Goal: Task Accomplishment & Management: Use online tool/utility

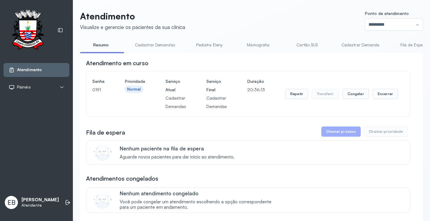
click at [60, 187] on div "Atendimento Painéis Tv EB Eliene Batista de Melo Silva Atendente" at bounding box center [36, 110] width 73 height 221
click at [65, 200] on icon at bounding box center [68, 202] width 6 height 6
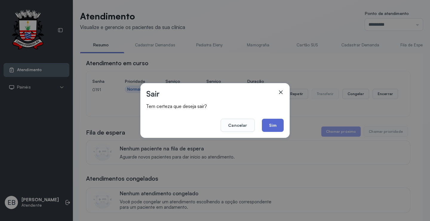
click at [276, 124] on button "Sim" at bounding box center [273, 125] width 22 height 13
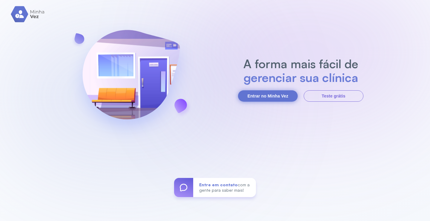
click at [271, 98] on button "Entrar no Minha Vez" at bounding box center [268, 95] width 60 height 11
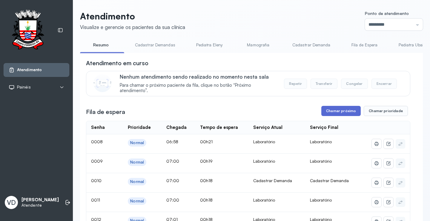
click at [335, 114] on button "Chamar próximo" at bounding box center [341, 111] width 39 height 10
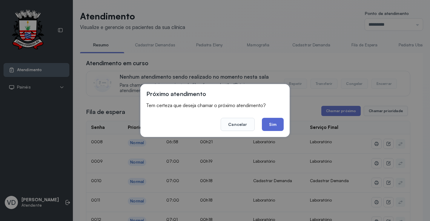
click at [268, 124] on button "Sim" at bounding box center [273, 124] width 22 height 13
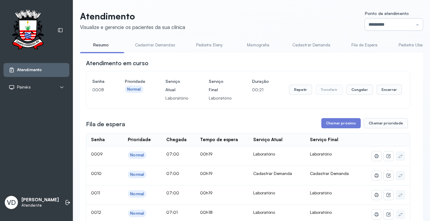
click at [409, 23] on input "*********" at bounding box center [394, 25] width 58 height 12
type input "*********"
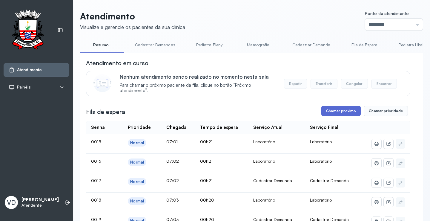
click at [330, 114] on button "Chamar próximo" at bounding box center [341, 111] width 39 height 10
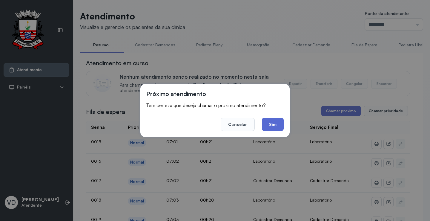
click at [274, 125] on button "Sim" at bounding box center [273, 124] width 22 height 13
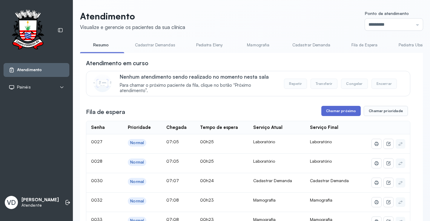
click at [337, 110] on button "Chamar próximo" at bounding box center [341, 111] width 39 height 10
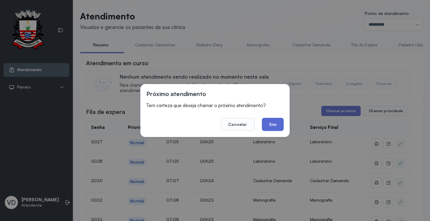
click at [271, 125] on button "Sim" at bounding box center [273, 124] width 22 height 13
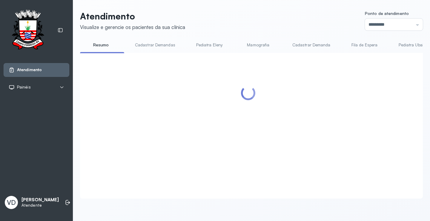
click at [322, 114] on div at bounding box center [248, 118] width 325 height 119
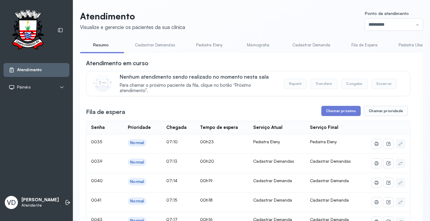
click at [322, 114] on button "Chamar próximo" at bounding box center [341, 111] width 39 height 10
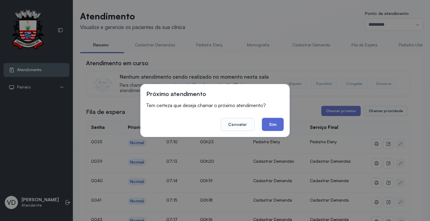
click at [276, 122] on button "Sim" at bounding box center [273, 124] width 22 height 13
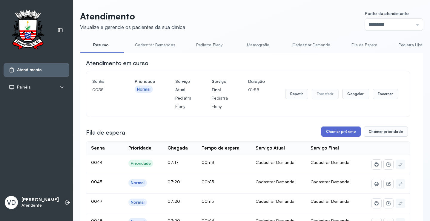
click at [334, 128] on button "Chamar próximo" at bounding box center [341, 131] width 39 height 10
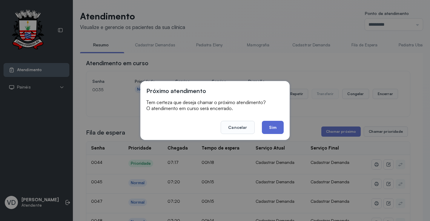
click at [276, 124] on button "Sim" at bounding box center [273, 127] width 22 height 13
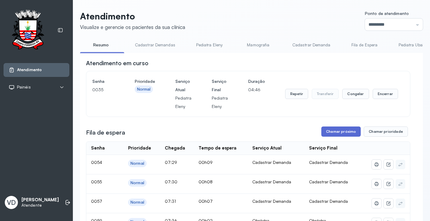
click at [341, 132] on button "Chamar próximo" at bounding box center [341, 131] width 39 height 10
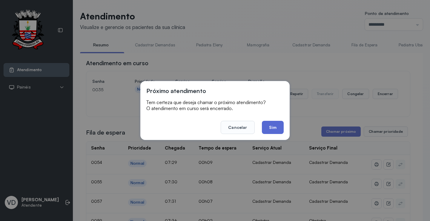
click at [271, 127] on button "Sim" at bounding box center [273, 127] width 22 height 13
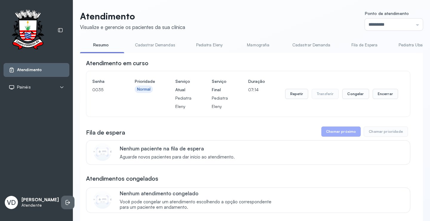
click at [65, 199] on icon at bounding box center [68, 202] width 6 height 6
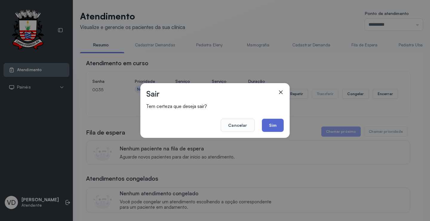
click at [273, 125] on button "Sim" at bounding box center [273, 125] width 22 height 13
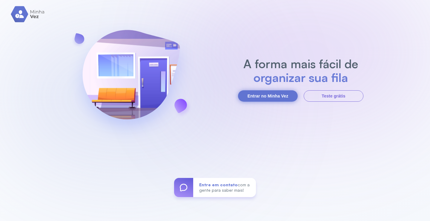
click at [283, 94] on button "Entrar no Minha Vez" at bounding box center [268, 95] width 60 height 11
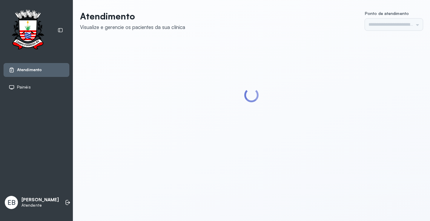
type input "*********"
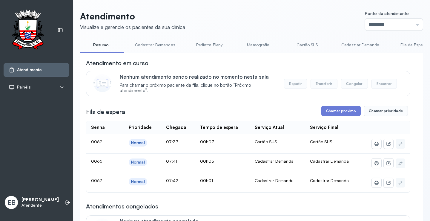
click at [163, 46] on link "Cadastrar Demandas" at bounding box center [155, 45] width 52 height 10
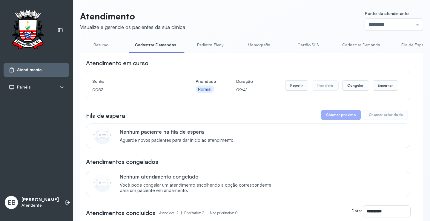
click at [345, 45] on link "Cadastrar Demanda" at bounding box center [362, 45] width 50 height 10
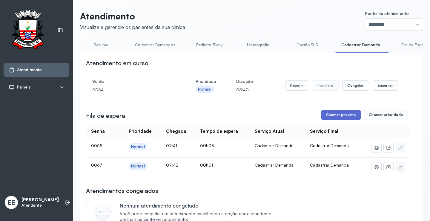
click at [333, 116] on button "Chamar próximo" at bounding box center [341, 115] width 39 height 10
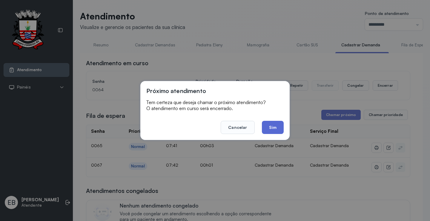
click at [275, 131] on button "Sim" at bounding box center [273, 127] width 22 height 13
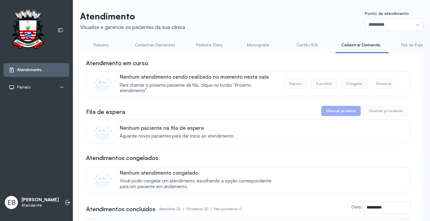
click at [103, 44] on link "Resumo" at bounding box center [101, 45] width 42 height 10
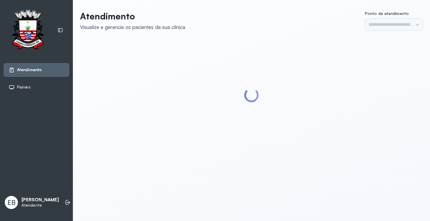
type input "*********"
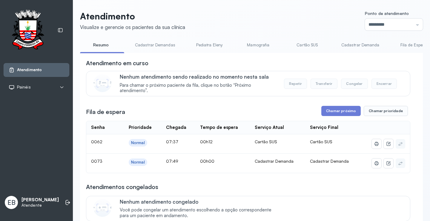
click at [152, 45] on link "Cadastrar Demandas" at bounding box center [155, 45] width 52 height 10
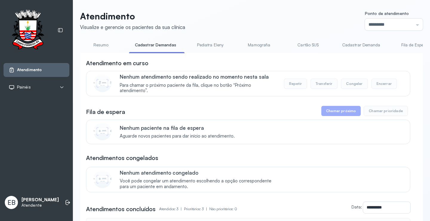
click at [361, 40] on link "Cadastrar Demanda" at bounding box center [362, 45] width 50 height 10
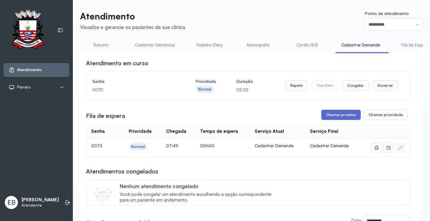
click at [341, 114] on button "Chamar próximo" at bounding box center [341, 115] width 39 height 10
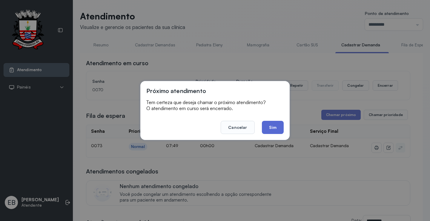
click at [279, 128] on button "Sim" at bounding box center [273, 127] width 22 height 13
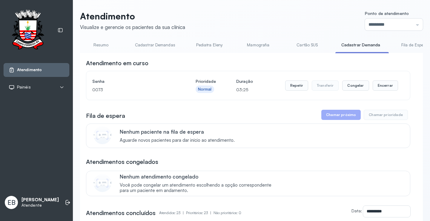
click at [326, 184] on div "Nenhum atendimento congelado Você pode congelar um atendimento escolhendo a opç…" at bounding box center [261, 183] width 283 height 20
click at [103, 44] on link "Resumo" at bounding box center [101, 45] width 42 height 10
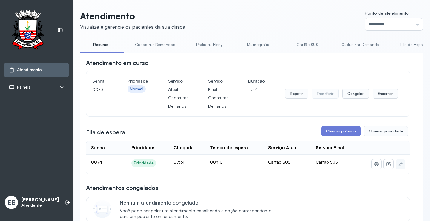
scroll to position [30, 0]
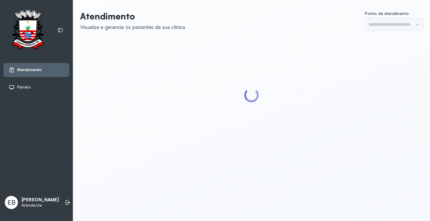
type input "*********"
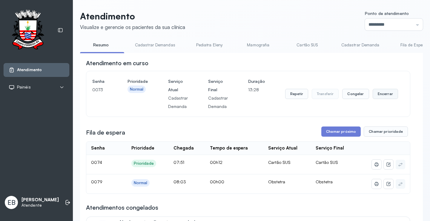
click at [379, 93] on button "Encerrar" at bounding box center [385, 94] width 25 height 10
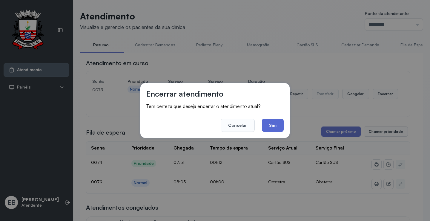
click at [278, 126] on button "Sim" at bounding box center [273, 125] width 22 height 13
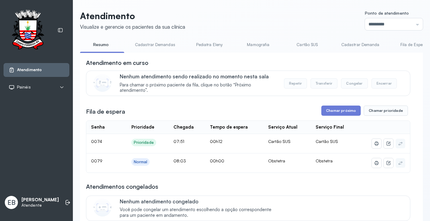
scroll to position [30, 0]
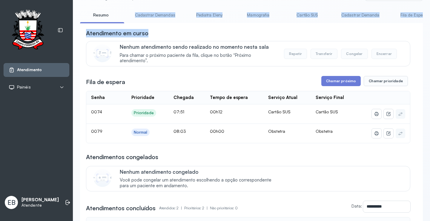
drag, startPoint x: 122, startPoint y: 23, endPoint x: 170, endPoint y: 27, distance: 48.6
click at [170, 27] on div "**********" at bounding box center [251, 156] width 343 height 293
click at [171, 27] on div "**********" at bounding box center [251, 163] width 343 height 280
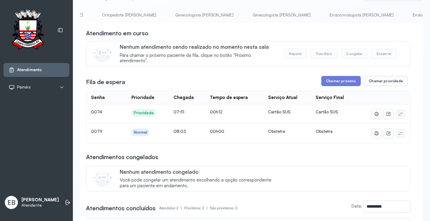
scroll to position [0, 546]
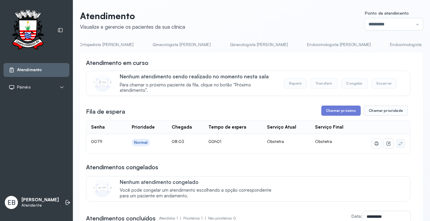
scroll to position [30, 0]
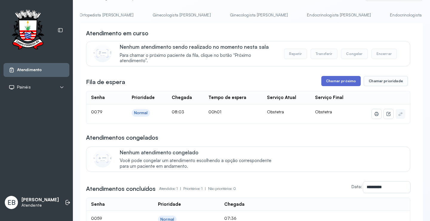
click at [329, 82] on button "Chamar próximo" at bounding box center [341, 81] width 39 height 10
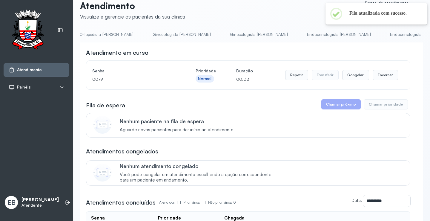
scroll to position [0, 0]
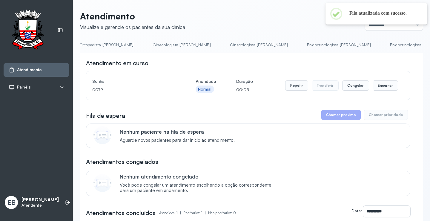
drag, startPoint x: 365, startPoint y: 52, endPoint x: 351, endPoint y: 52, distance: 14.0
drag, startPoint x: 365, startPoint y: 55, endPoint x: 348, endPoint y: 56, distance: 17.1
click at [348, 56] on div "**********" at bounding box center [251, 172] width 343 height 238
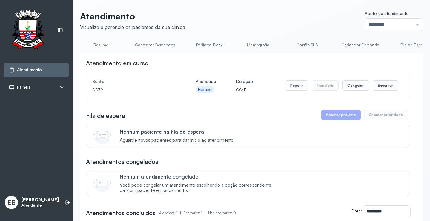
click at [100, 46] on link "Resumo" at bounding box center [101, 45] width 42 height 10
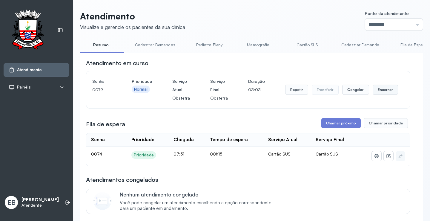
click at [386, 92] on button "Encerrar" at bounding box center [385, 90] width 25 height 10
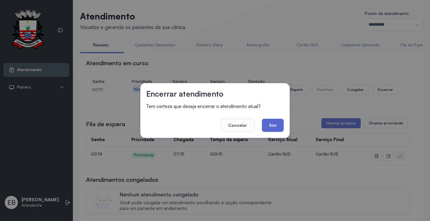
click at [272, 122] on button "Sim" at bounding box center [273, 125] width 22 height 13
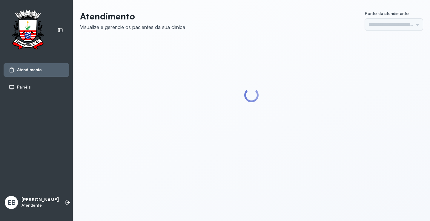
type input "*********"
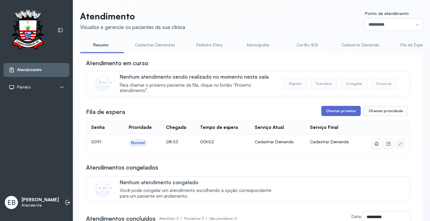
click at [346, 113] on button "Chamar próximo" at bounding box center [341, 111] width 39 height 10
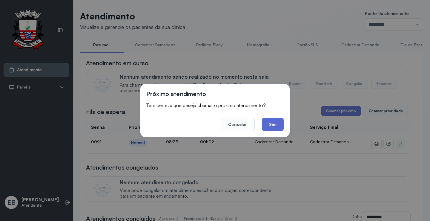
click at [271, 122] on button "Sim" at bounding box center [273, 124] width 22 height 13
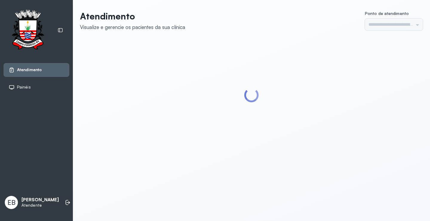
type input "*********"
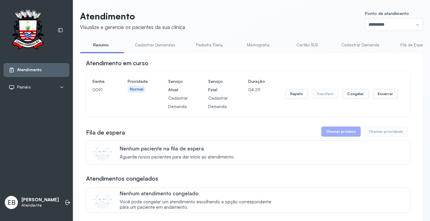
click at [98, 117] on div "Senha [SECURITY_DATA] Prioridade Normal Serviço Atual Cadastrar Demanda Serviço…" at bounding box center [248, 93] width 324 height 45
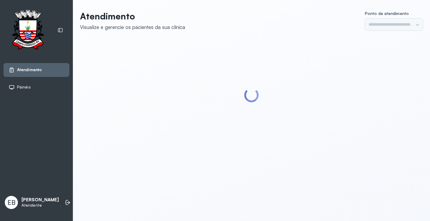
type input "*********"
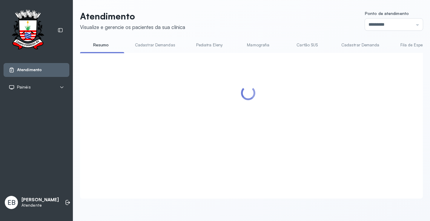
scroll to position [60, 0]
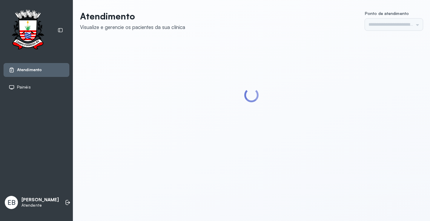
type input "*********"
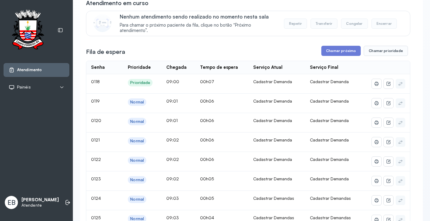
scroll to position [60, 0]
click at [332, 51] on button "Chamar próximo" at bounding box center [341, 51] width 39 height 10
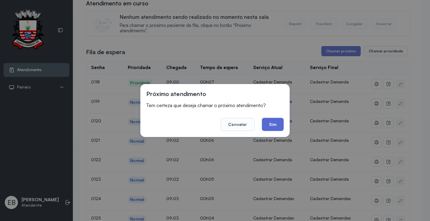
click at [276, 121] on button "Sim" at bounding box center [273, 124] width 22 height 13
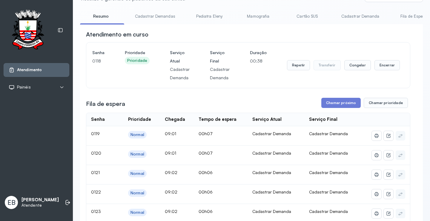
scroll to position [0, 0]
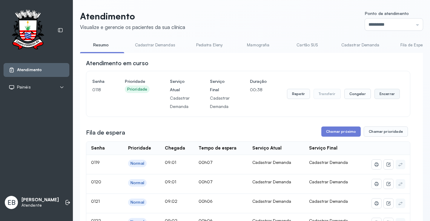
click at [375, 94] on button "Encerrar" at bounding box center [387, 94] width 25 height 10
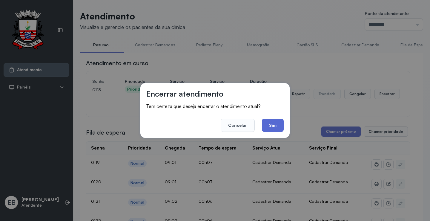
click at [276, 122] on button "Sim" at bounding box center [273, 125] width 22 height 13
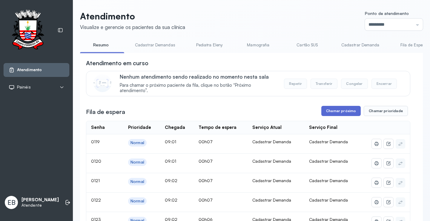
click at [339, 114] on button "Chamar próximo" at bounding box center [341, 111] width 39 height 10
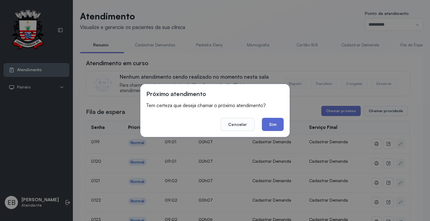
click at [274, 123] on button "Sim" at bounding box center [273, 124] width 22 height 13
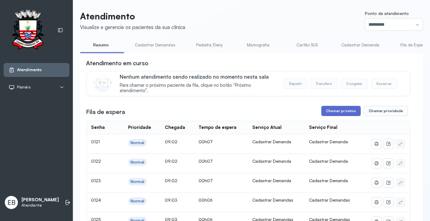
click at [331, 111] on button "Chamar próximo" at bounding box center [341, 111] width 39 height 10
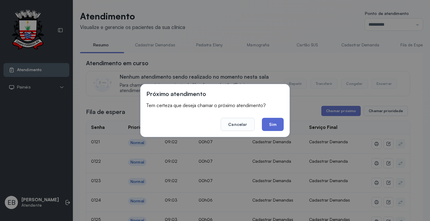
click at [276, 124] on button "Sim" at bounding box center [273, 124] width 22 height 13
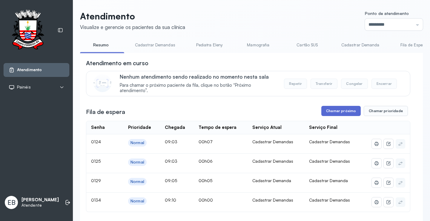
click at [341, 114] on button "Chamar próximo" at bounding box center [341, 111] width 39 height 10
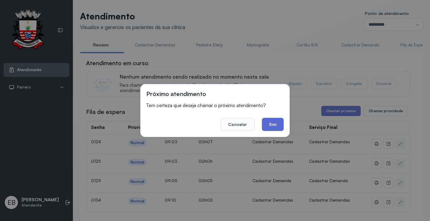
click at [279, 123] on button "Sim" at bounding box center [273, 124] width 22 height 13
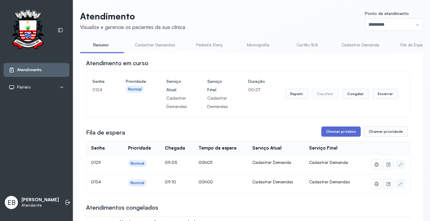
click at [342, 132] on button "Chamar próximo" at bounding box center [341, 131] width 39 height 10
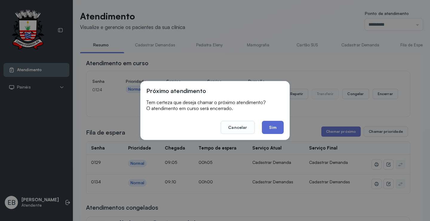
click at [274, 129] on button "Sim" at bounding box center [273, 127] width 22 height 13
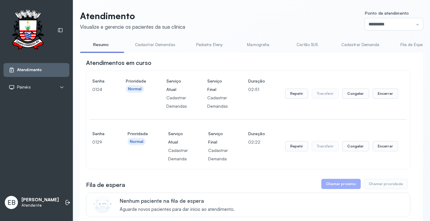
scroll to position [60, 0]
